Goal: Submit feedback/report problem

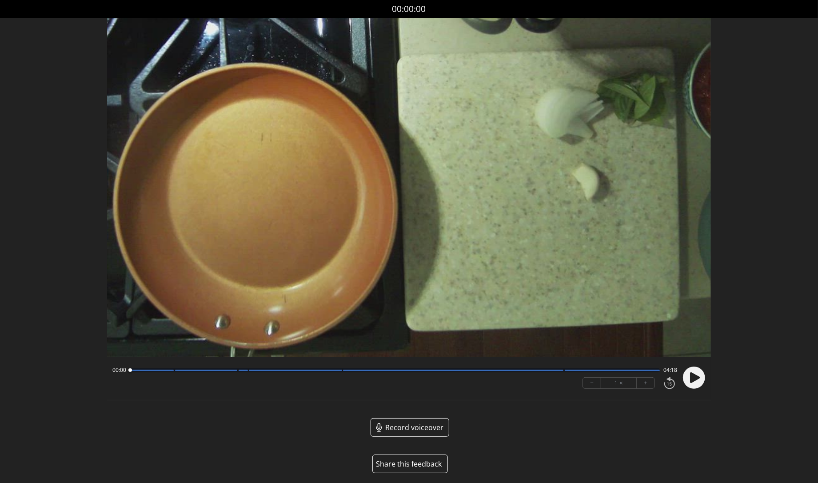
click at [424, 467] on button "Share this feedback" at bounding box center [410, 464] width 76 height 19
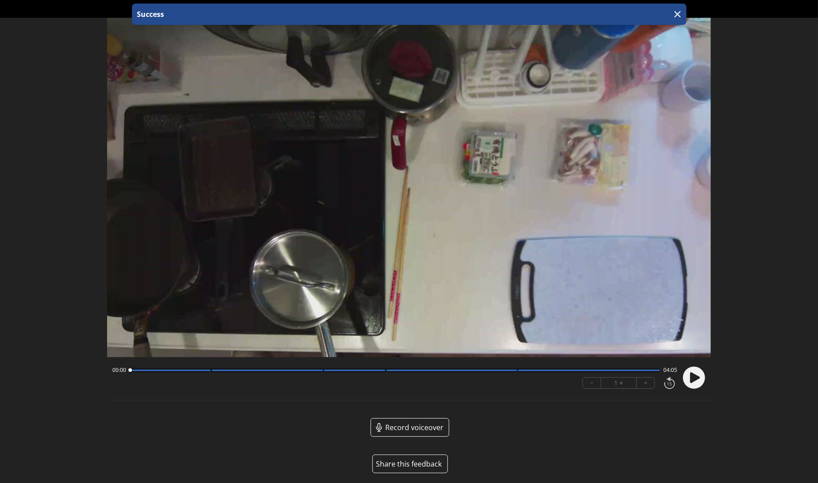
click at [425, 464] on button "Share this feedback" at bounding box center [410, 464] width 76 height 19
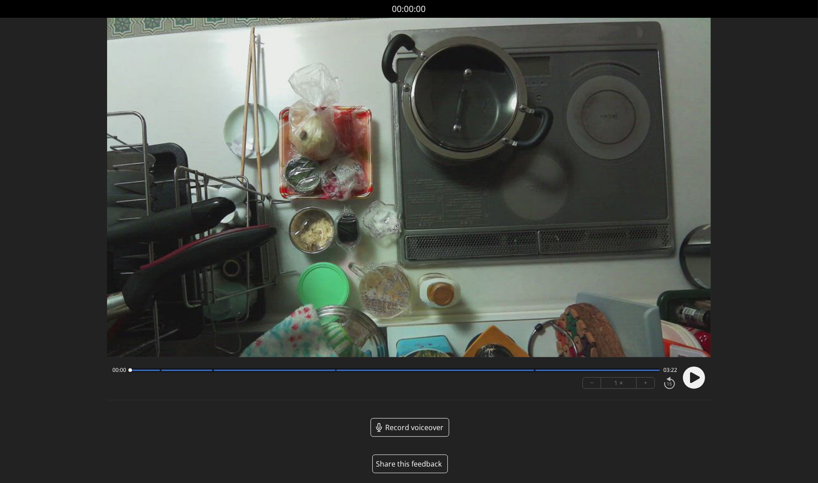
click at [408, 465] on button "Share this feedback" at bounding box center [410, 464] width 76 height 19
